Goal: Task Accomplishment & Management: Manage account settings

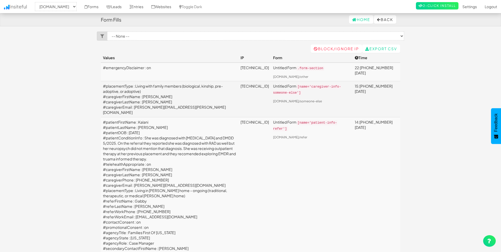
select select "2385"
click at [147, 12] on link "Entries" at bounding box center [137, 6] width 22 height 13
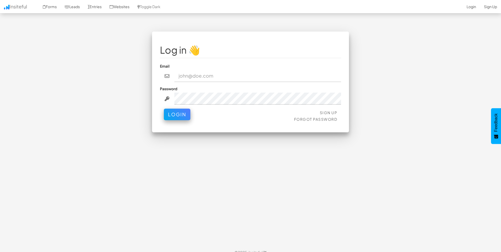
type input "[EMAIL_ADDRESS][DOMAIN_NAME]"
click at [175, 123] on div "Sign Up Forgot Password Login" at bounding box center [250, 116] width 181 height 16
click at [175, 117] on button "Login" at bounding box center [177, 113] width 27 height 12
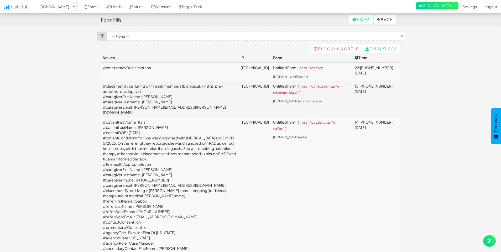
select select "2385"
